Goal: Task Accomplishment & Management: Manage account settings

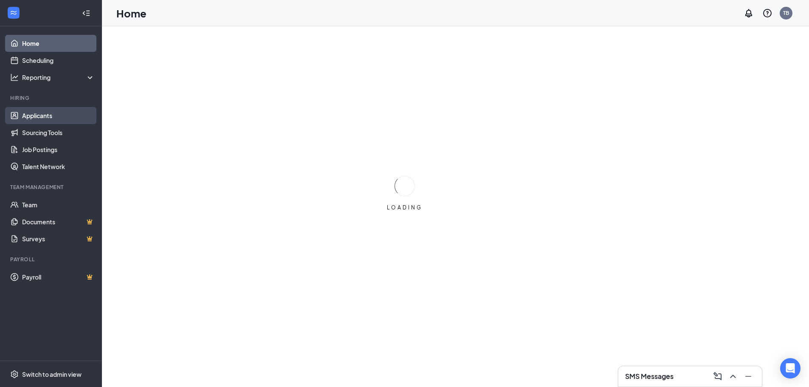
click at [48, 118] on link "Applicants" at bounding box center [58, 115] width 73 height 17
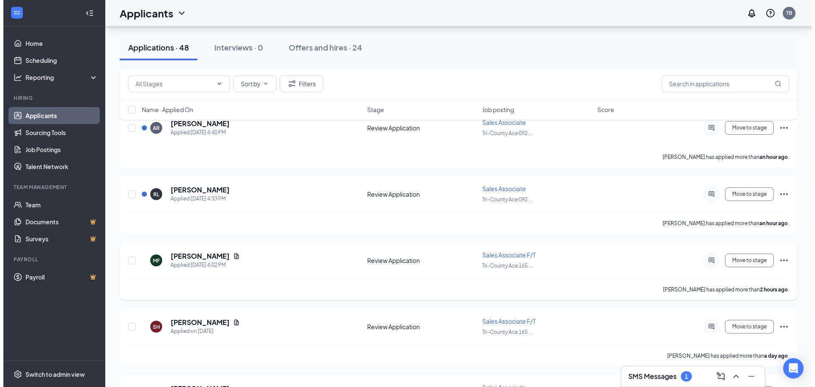
scroll to position [85, 0]
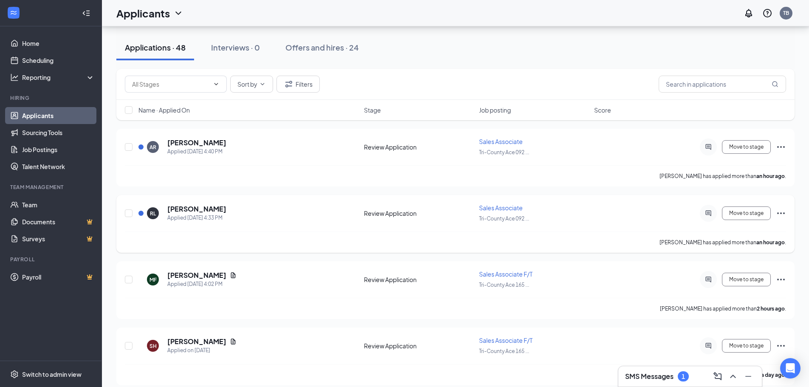
click at [224, 209] on div "RL [PERSON_NAME] Applied [DATE] 4:33 PM" at bounding box center [248, 213] width 220 height 18
click at [186, 211] on h5 "[PERSON_NAME]" at bounding box center [196, 208] width 59 height 9
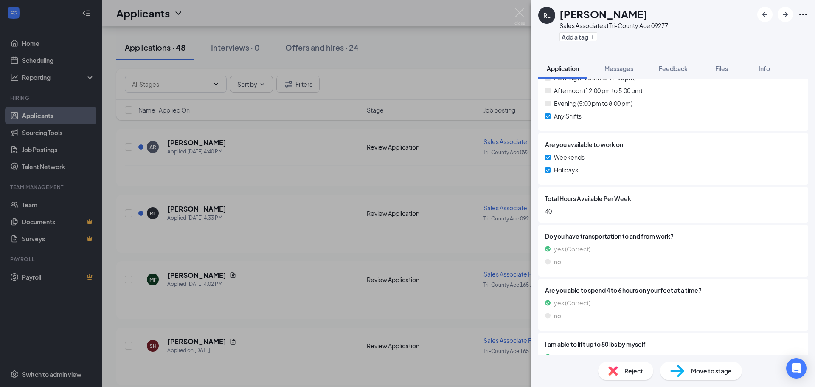
scroll to position [309, 0]
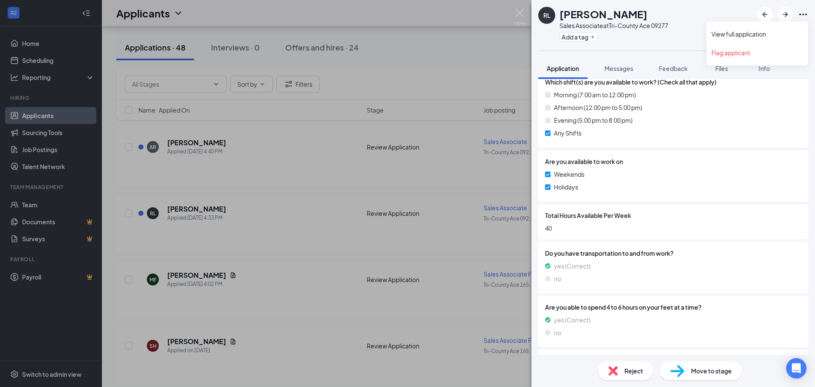
click at [800, 15] on icon "Ellipses" at bounding box center [803, 14] width 10 height 10
click at [802, 14] on icon "Ellipses" at bounding box center [803, 14] width 10 height 10
click at [779, 34] on div "RL [PERSON_NAME] Sales Associate at Tri-County Ace 09277 Add a tag" at bounding box center [674, 25] width 284 height 51
click at [805, 15] on icon "Ellipses" at bounding box center [803, 14] width 10 height 10
click at [784, 37] on link "View full application" at bounding box center [758, 34] width 92 height 8
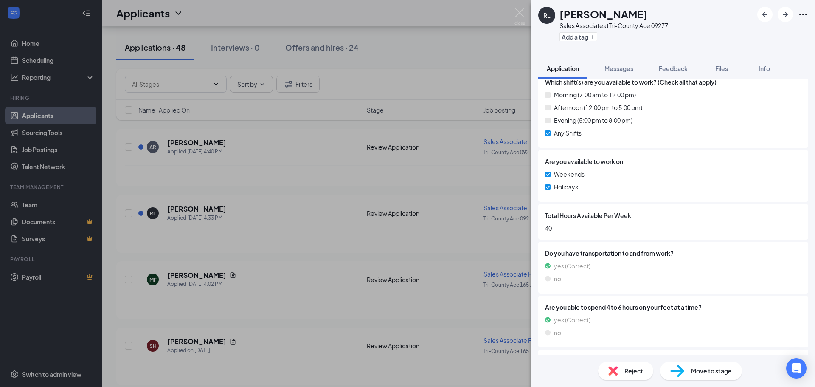
click at [395, 163] on div "[PERSON_NAME] [PERSON_NAME] Sales Associate at Tri-County Ace 09277 Add a tag A…" at bounding box center [407, 193] width 815 height 387
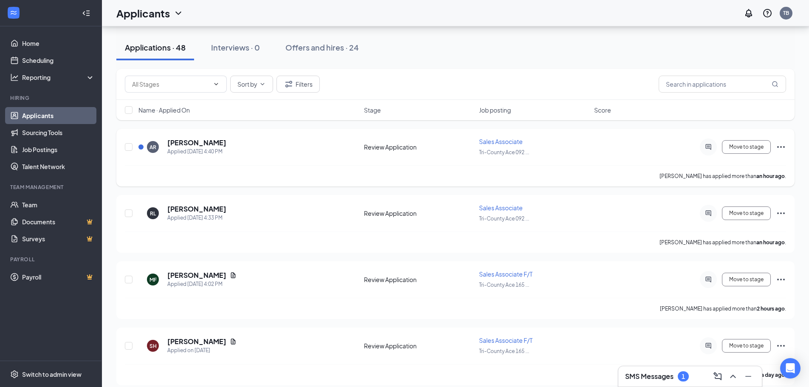
click at [282, 145] on div "AR [PERSON_NAME] Applied [DATE] 4:40 PM" at bounding box center [248, 147] width 220 height 18
click at [194, 145] on h5 "[PERSON_NAME]" at bounding box center [196, 142] width 59 height 9
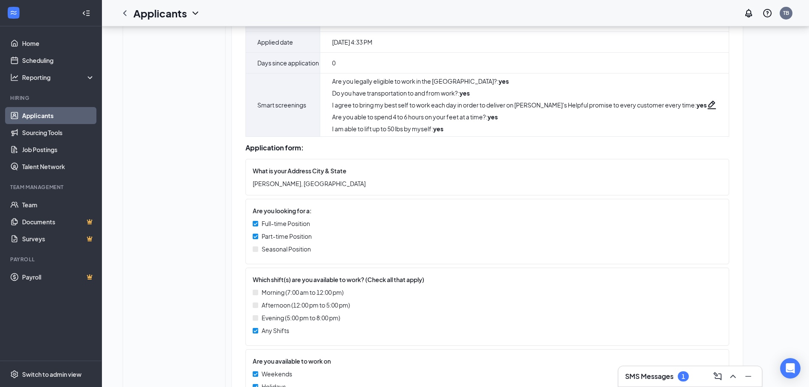
scroll to position [170, 0]
